Goal: Use online tool/utility: Utilize a website feature to perform a specific function

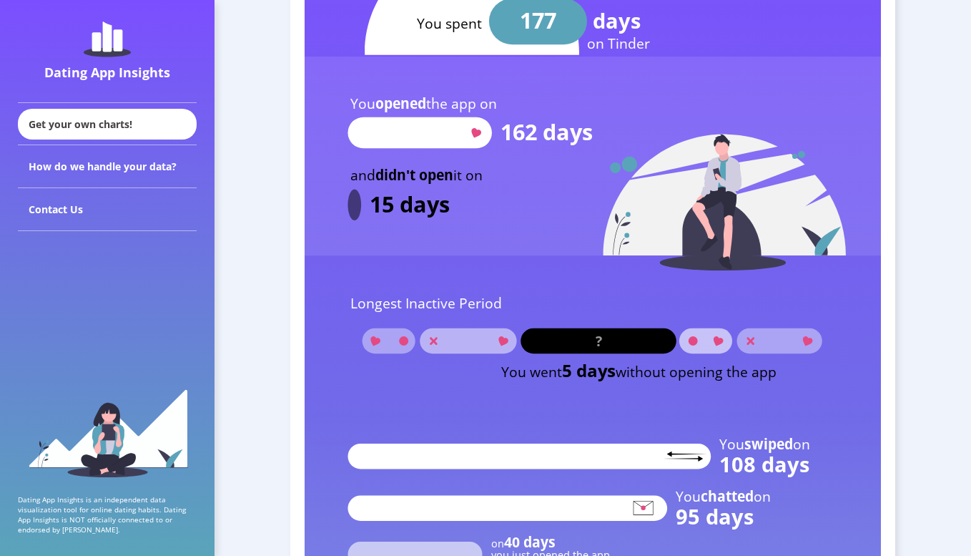
scroll to position [1715, 0]
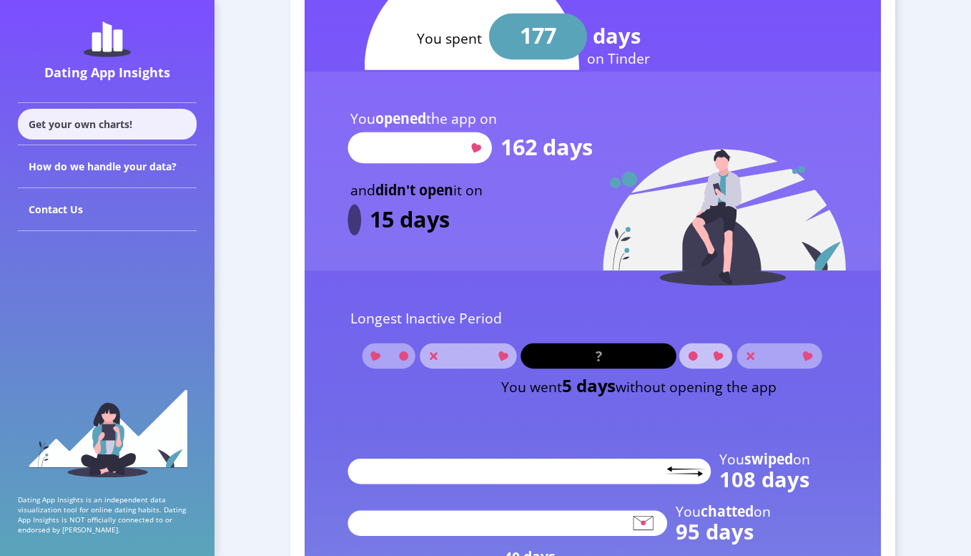
click at [157, 122] on div "Get your own charts!" at bounding box center [107, 124] width 179 height 31
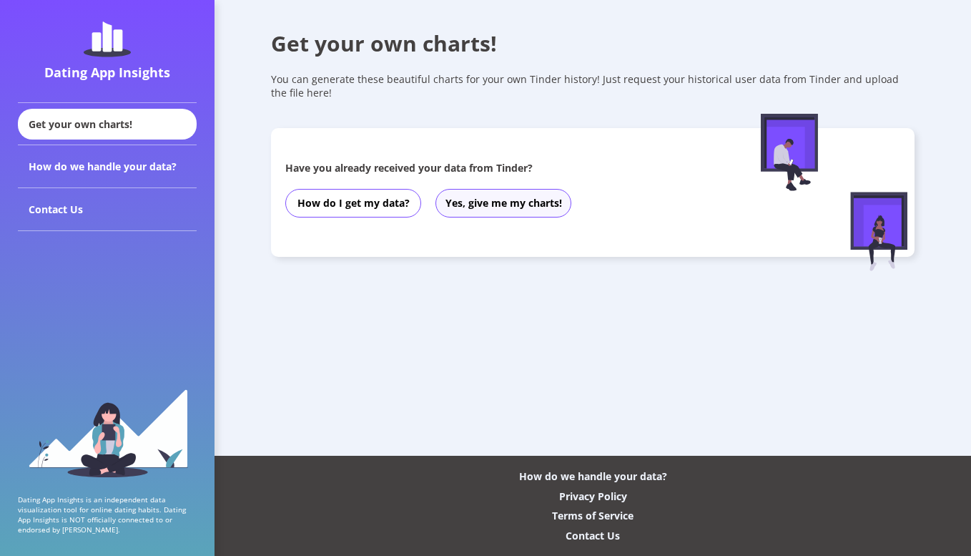
click at [501, 208] on button "Yes, give me my charts!" at bounding box center [503, 203] width 136 height 29
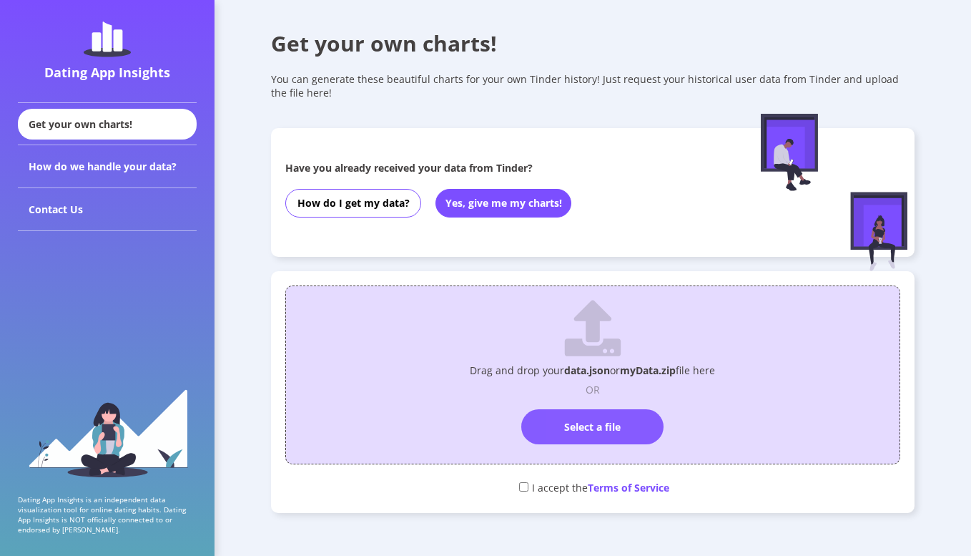
click at [573, 423] on label "Select a file" at bounding box center [592, 426] width 142 height 35
click at [593, 403] on input "Select a file" at bounding box center [593, 403] width 0 height 0
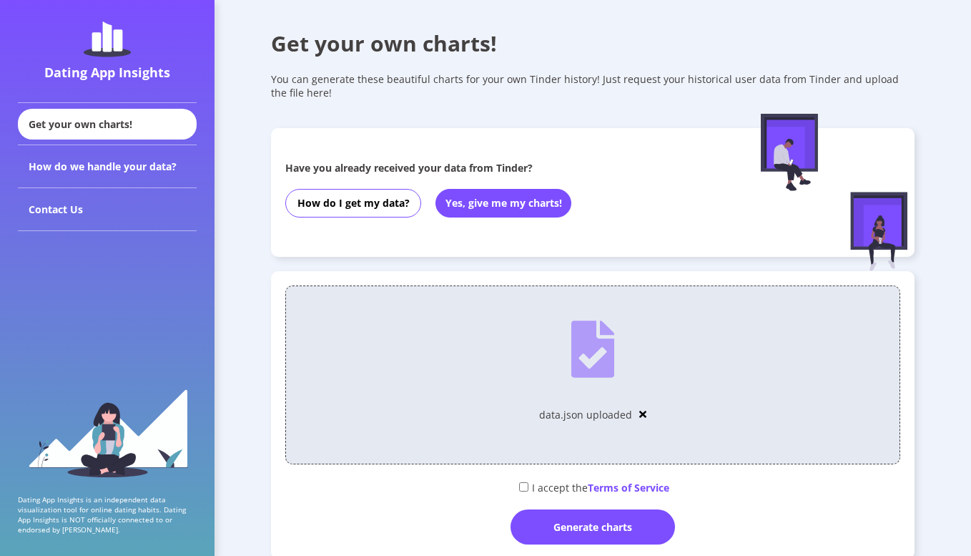
click at [521, 486] on input "checkbox" at bounding box center [523, 486] width 9 height 9
checkbox input "true"
click at [568, 524] on div "Generate charts" at bounding box center [593, 526] width 164 height 35
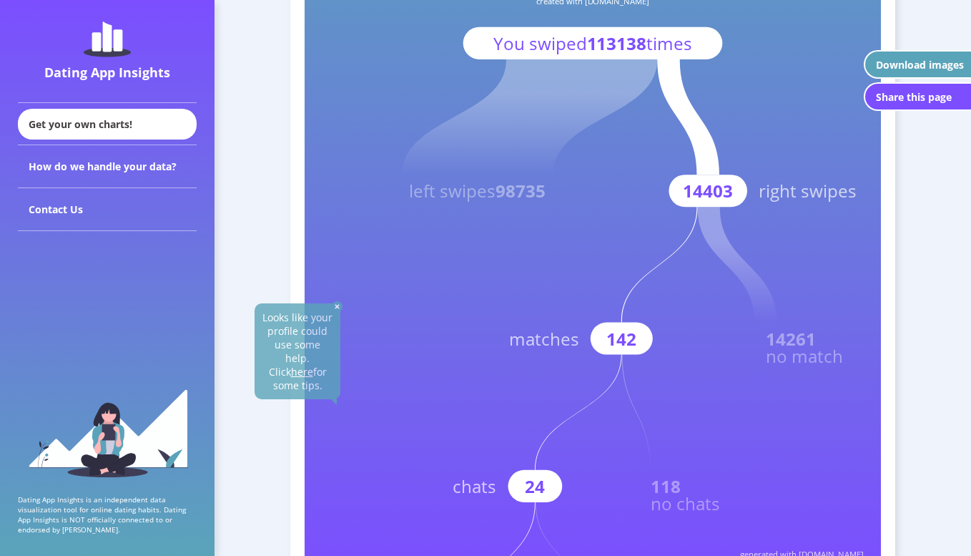
scroll to position [307, 0]
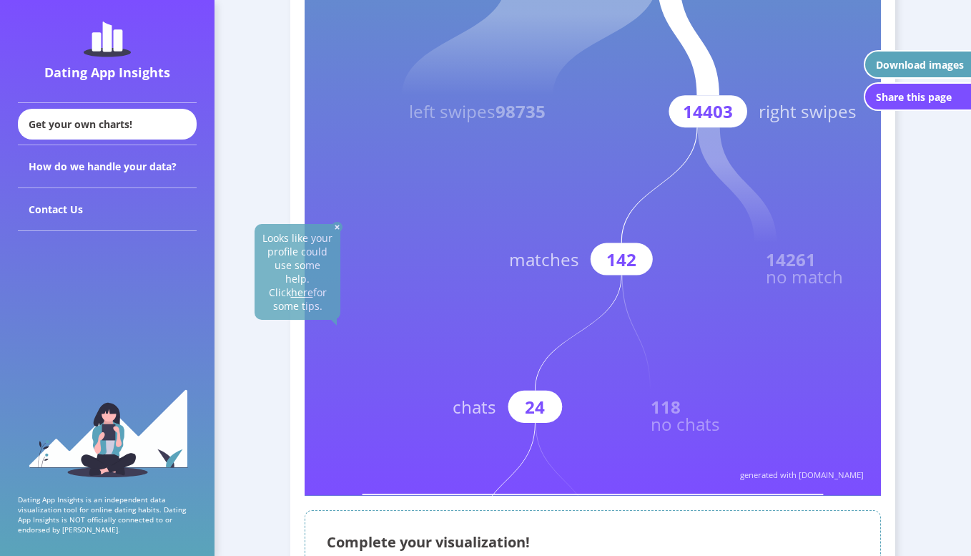
click at [334, 225] on img at bounding box center [337, 227] width 11 height 11
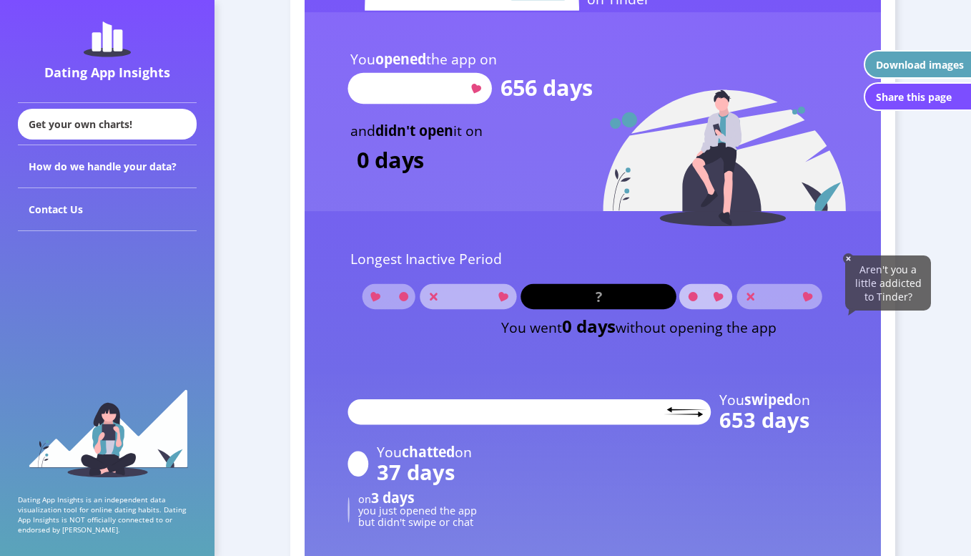
scroll to position [1324, 0]
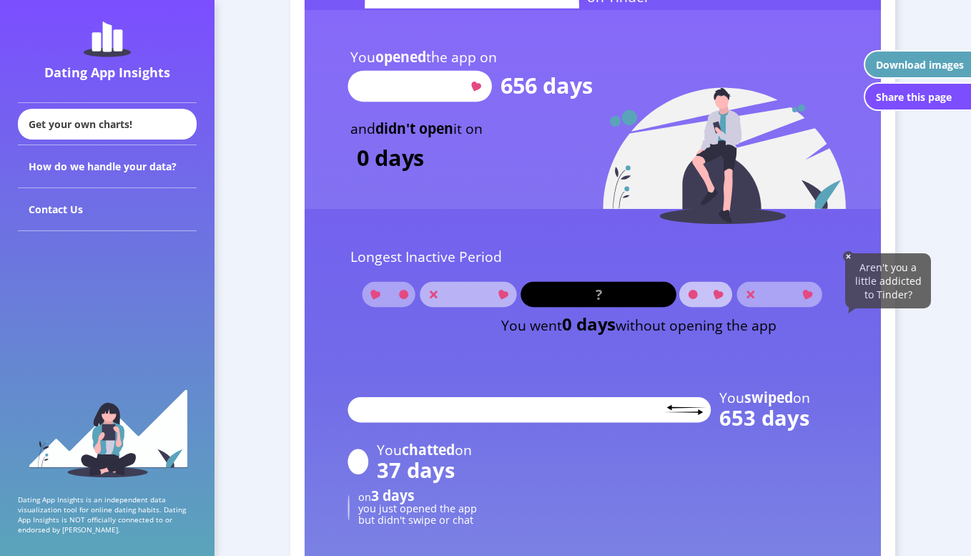
click at [871, 281] on span "Aren't you a little addicted to Tinder?" at bounding box center [888, 280] width 67 height 41
click at [848, 258] on img at bounding box center [848, 256] width 11 height 11
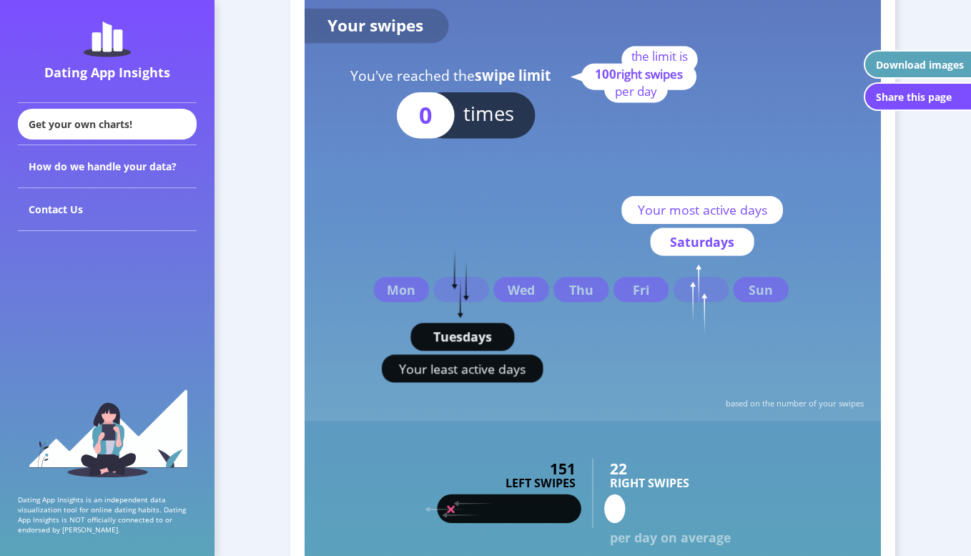
scroll to position [2222, 0]
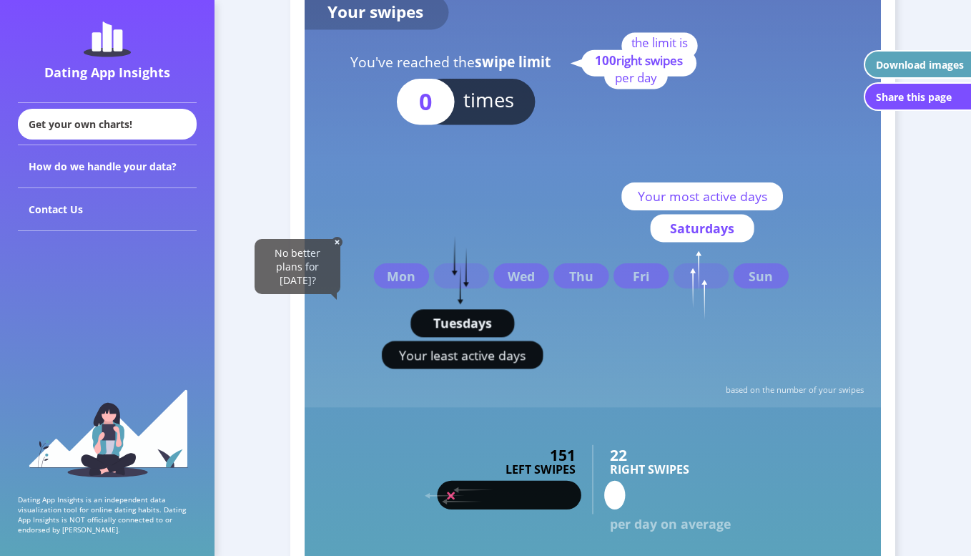
click at [336, 240] on img at bounding box center [337, 242] width 11 height 11
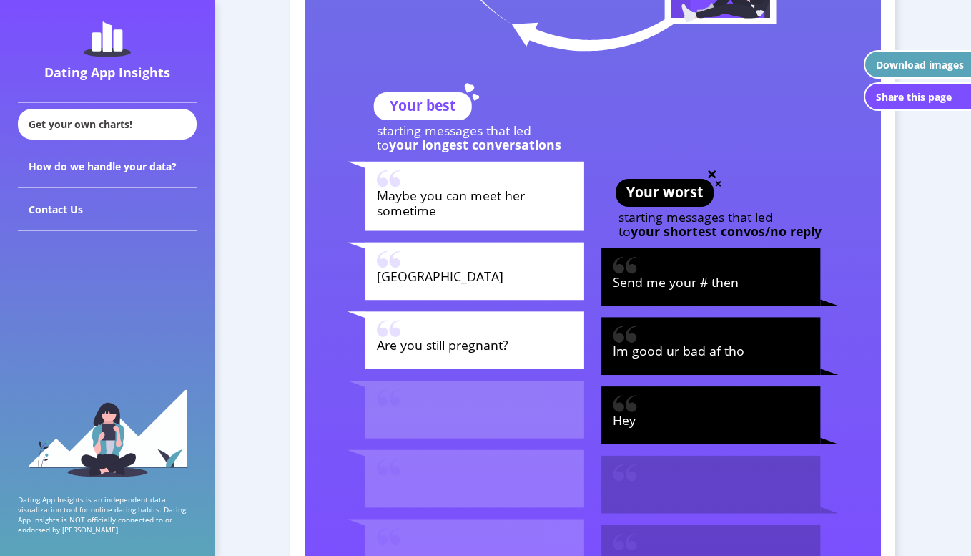
scroll to position [4079, 0]
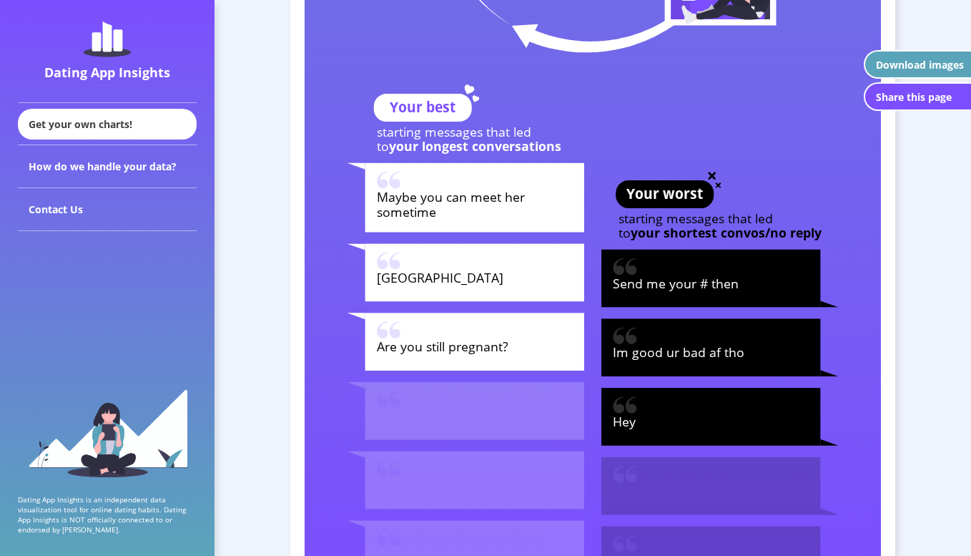
click at [390, 345] on tspan "Are you still pregnant?" at bounding box center [443, 347] width 132 height 17
click at [414, 357] on rect at bounding box center [474, 343] width 219 height 58
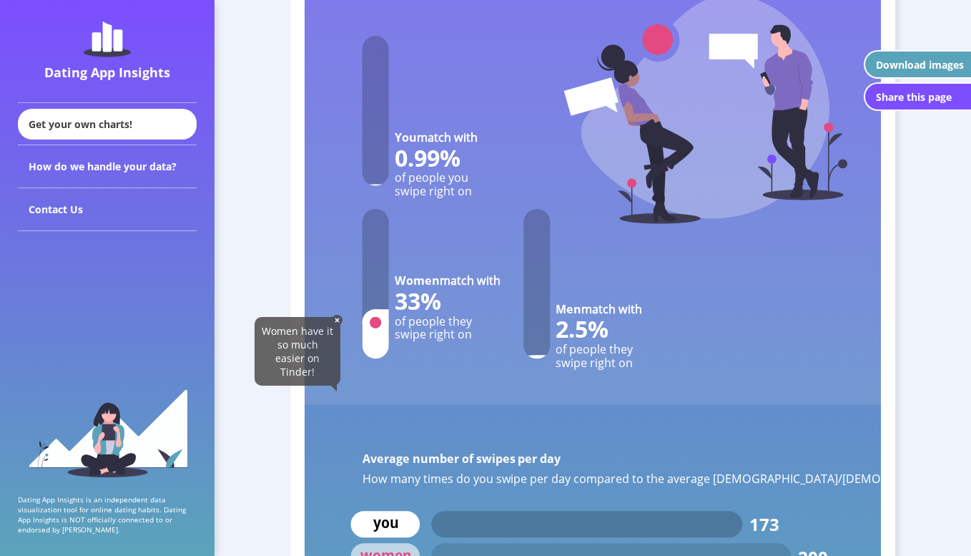
scroll to position [5129, 0]
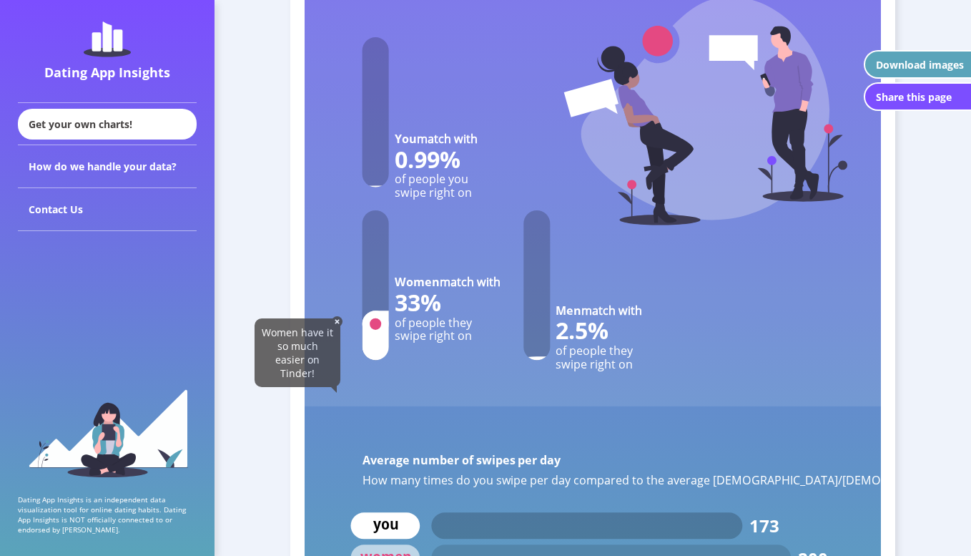
click at [336, 322] on img at bounding box center [337, 321] width 11 height 11
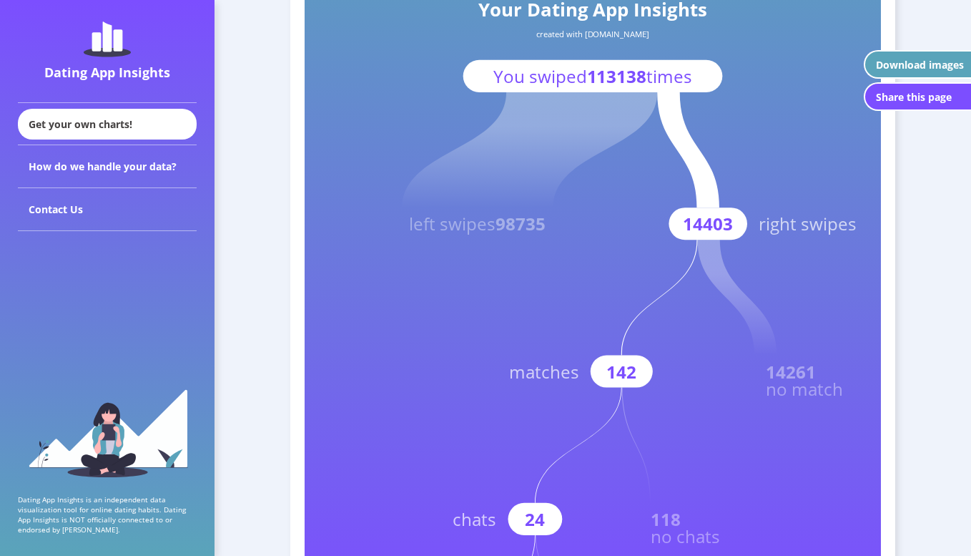
scroll to position [0, 0]
